Goal: Task Accomplishment & Management: Manage account settings

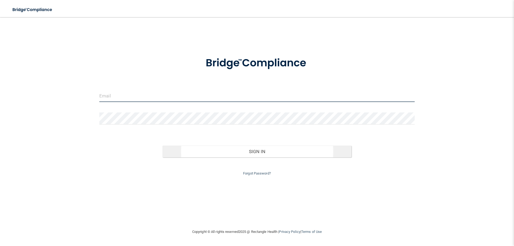
type input "[PERSON_NAME][EMAIL_ADDRESS][DOMAIN_NAME]"
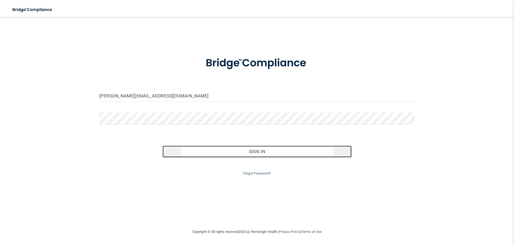
click at [262, 151] on button "Sign In" at bounding box center [257, 152] width 189 height 12
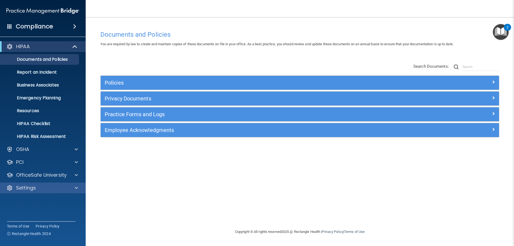
click at [12, 193] on div "Settings" at bounding box center [43, 188] width 86 height 11
click at [58, 187] on div "Settings" at bounding box center [35, 188] width 66 height 6
click at [56, 201] on p "My Account" at bounding box center [39, 200] width 73 height 5
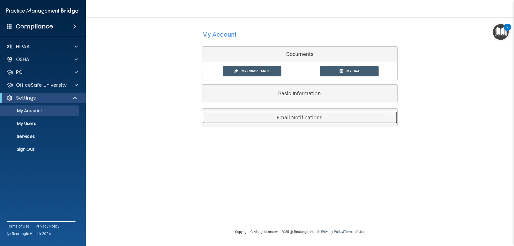
click at [305, 122] on div "Email Notifications" at bounding box center [291, 117] width 179 height 12
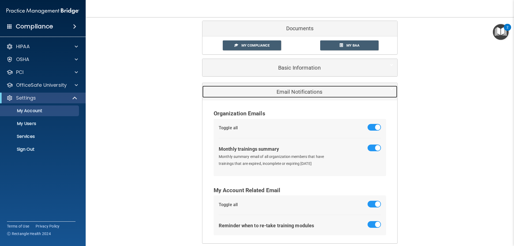
scroll to position [51, 0]
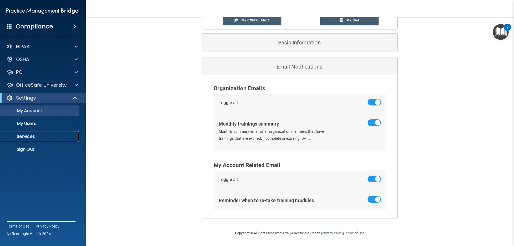
click at [22, 138] on p "Services" at bounding box center [39, 136] width 73 height 5
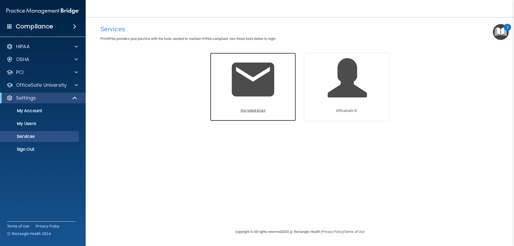
click at [265, 82] on img at bounding box center [253, 79] width 51 height 51
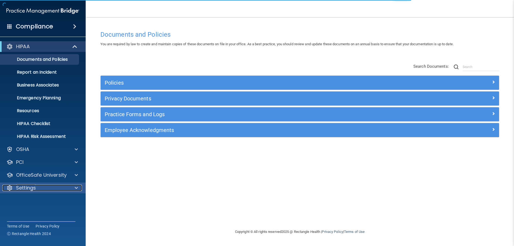
click at [29, 188] on p "Settings" at bounding box center [26, 188] width 20 height 6
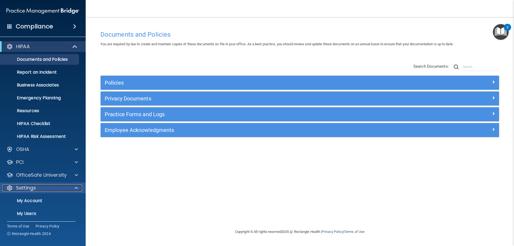
click at [39, 191] on div "Settings" at bounding box center [35, 188] width 66 height 6
click at [40, 186] on div "Settings" at bounding box center [35, 188] width 66 height 6
click at [41, 198] on p "My Account" at bounding box center [39, 200] width 73 height 5
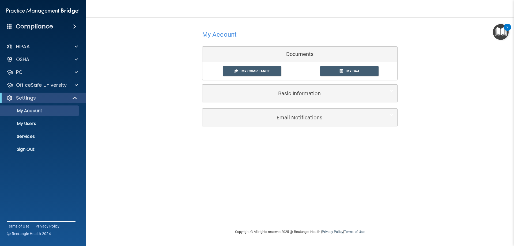
click at [283, 111] on div "Email Notifications" at bounding box center [299, 117] width 195 height 17
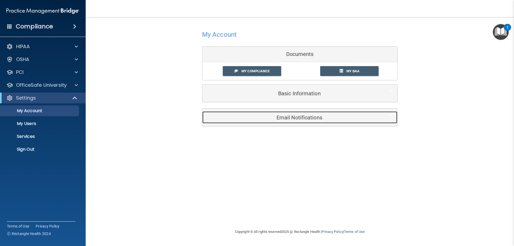
click at [281, 120] on h5 "Email Notifications" at bounding box center [291, 118] width 171 height 6
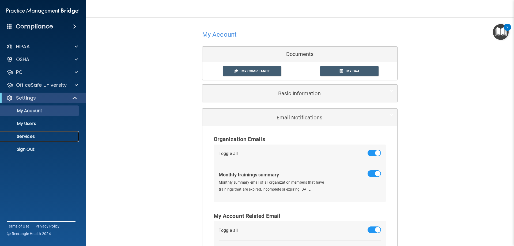
click at [28, 139] on p "Services" at bounding box center [39, 136] width 73 height 5
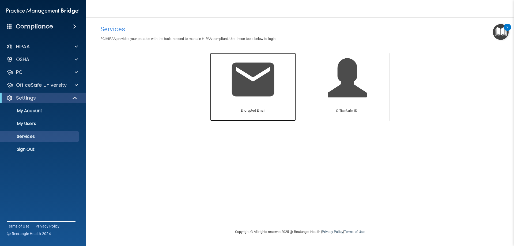
click at [250, 108] on p "Encrypted Email" at bounding box center [253, 110] width 25 height 6
